Goal: Task Accomplishment & Management: Use online tool/utility

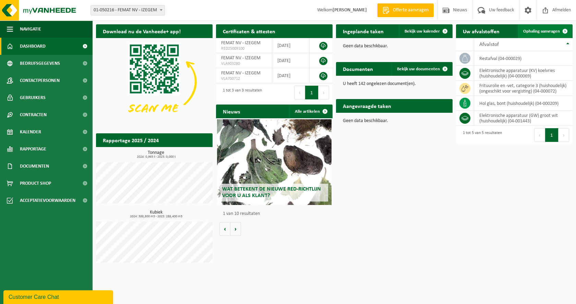
click at [533, 31] on span "Ophaling aanvragen" at bounding box center [541, 31] width 37 height 4
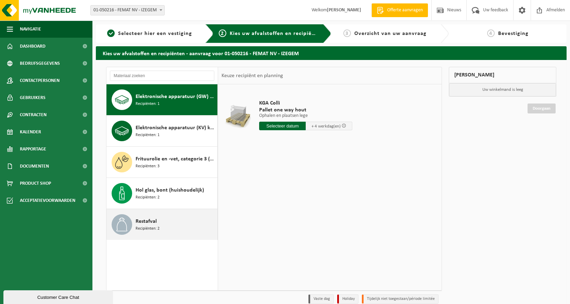
click at [165, 218] on div "Restafval Recipiënten: 2" at bounding box center [176, 224] width 80 height 21
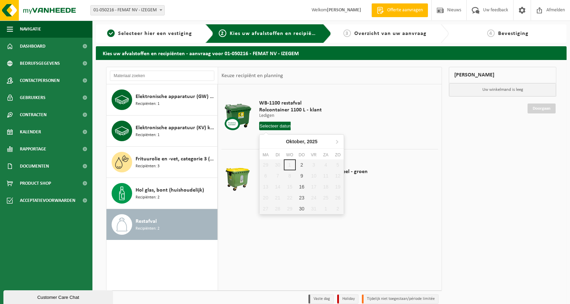
click at [280, 125] on input "text" at bounding box center [275, 126] width 32 height 9
click at [301, 163] on div "2" at bounding box center [302, 164] width 12 height 11
type input "Van 2025-10-02"
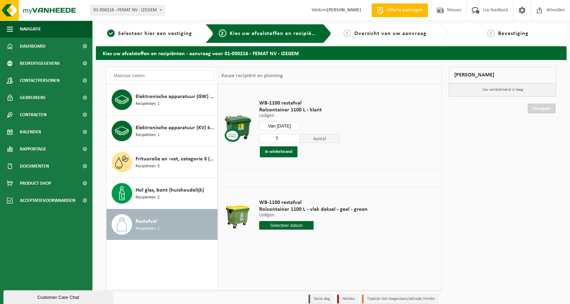
type input "7"
click at [295, 139] on input "7" at bounding box center [279, 138] width 40 height 9
click at [287, 151] on button "In winkelmand" at bounding box center [279, 151] width 38 height 11
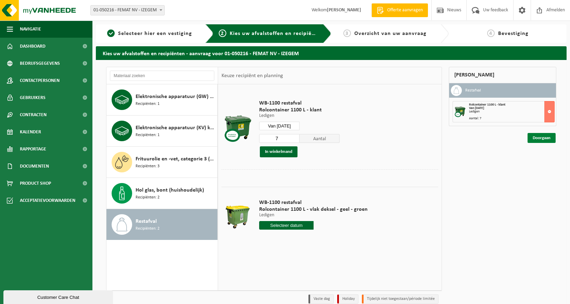
click at [552, 140] on link "Doorgaan" at bounding box center [542, 138] width 28 height 10
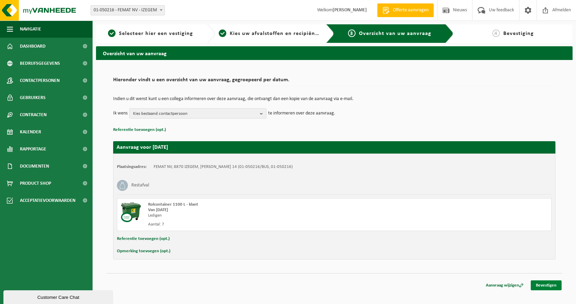
click at [556, 286] on link "Bevestigen" at bounding box center [545, 285] width 31 height 10
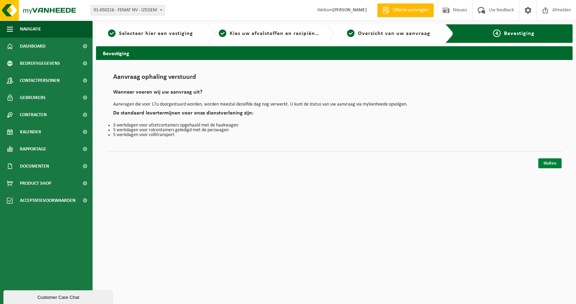
click at [557, 163] on link "Sluiten" at bounding box center [549, 163] width 23 height 10
